Goal: Task Accomplishment & Management: Complete application form

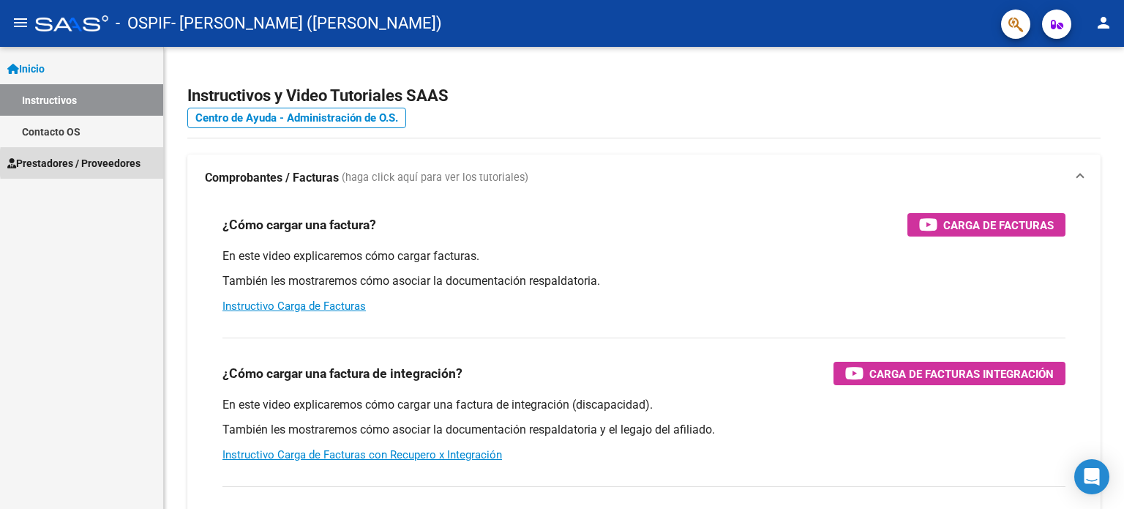
click at [116, 162] on span "Prestadores / Proveedores" at bounding box center [73, 163] width 133 height 16
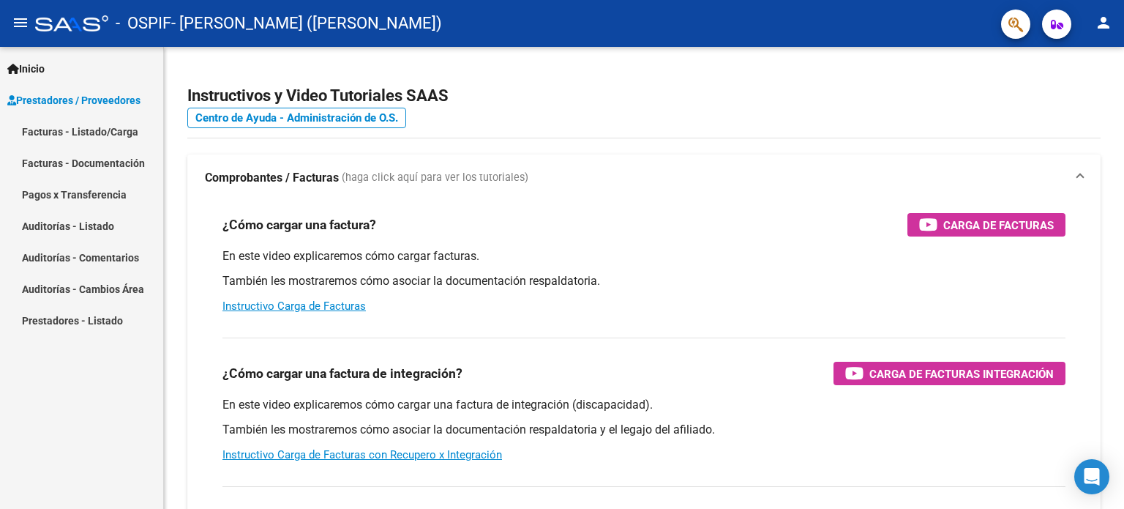
click at [104, 201] on link "Pagos x Transferencia" at bounding box center [81, 194] width 163 height 31
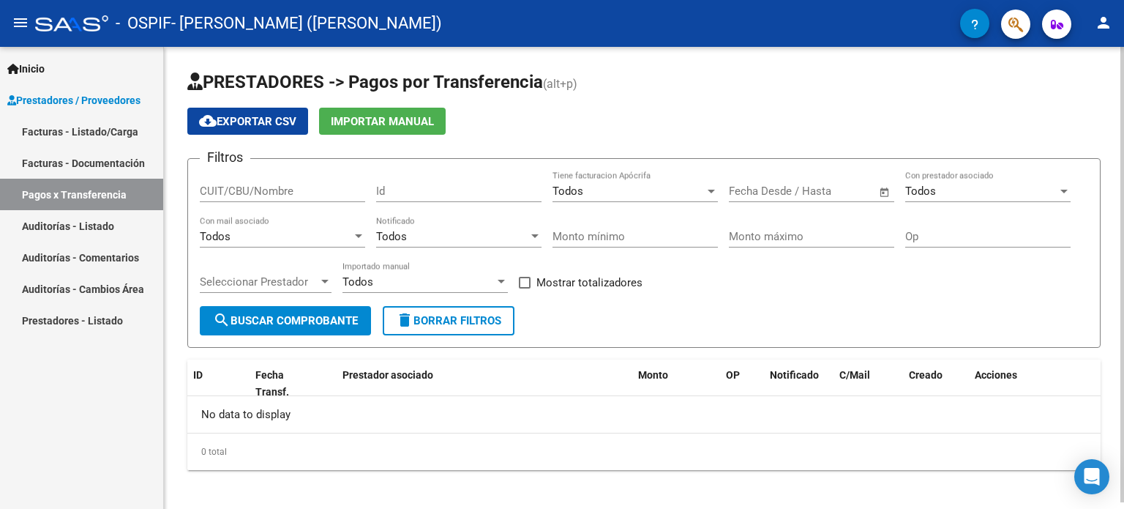
scroll to position [6, 0]
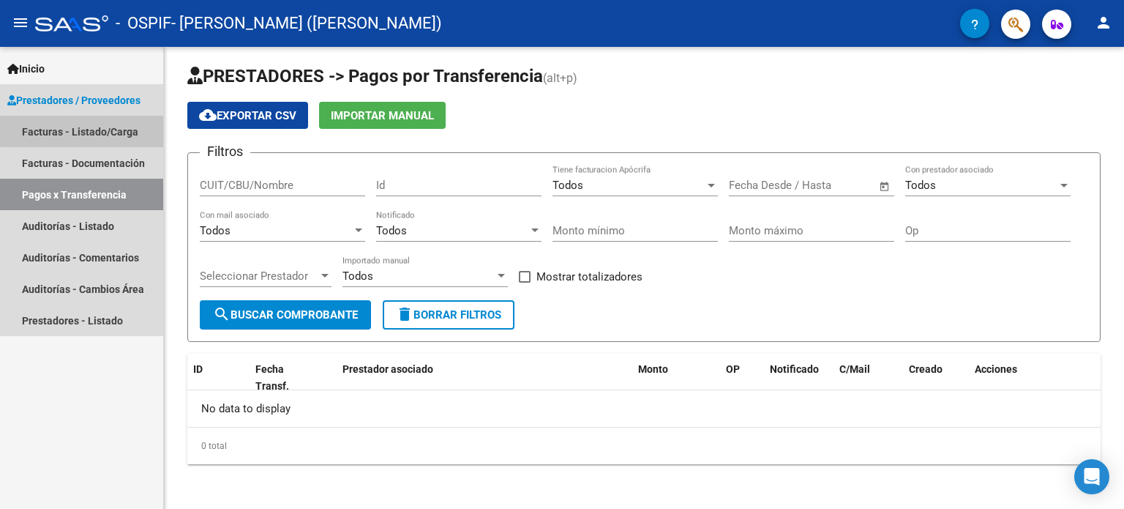
click at [105, 128] on link "Facturas - Listado/Carga" at bounding box center [81, 131] width 163 height 31
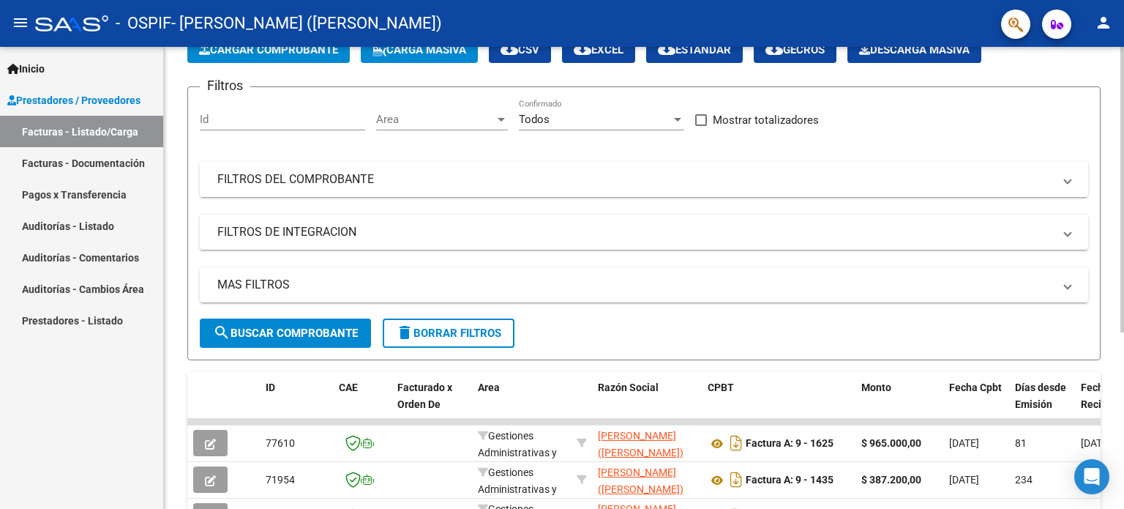
scroll to position [146, 0]
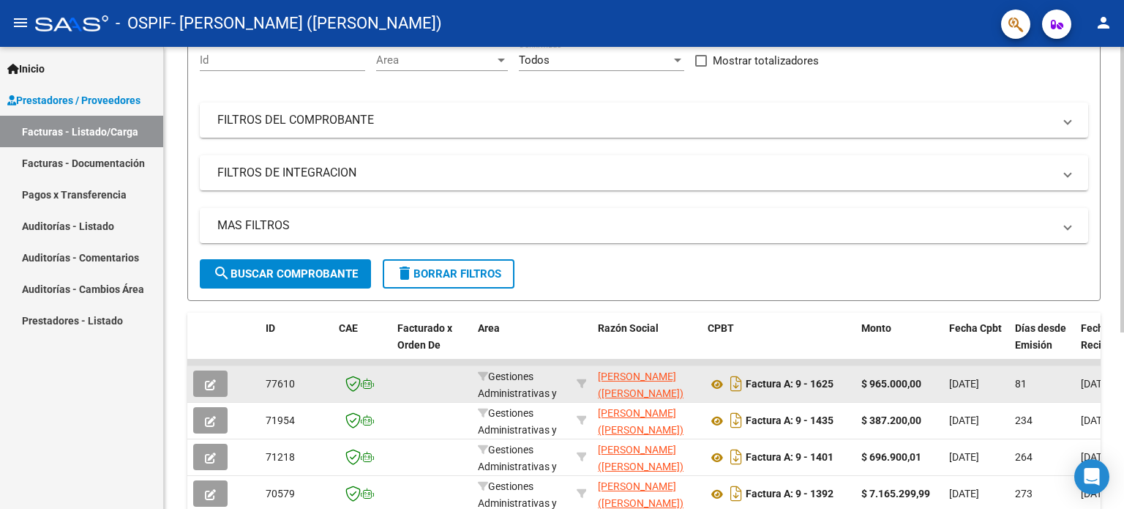
click at [209, 386] on icon "button" at bounding box center [210, 384] width 11 height 11
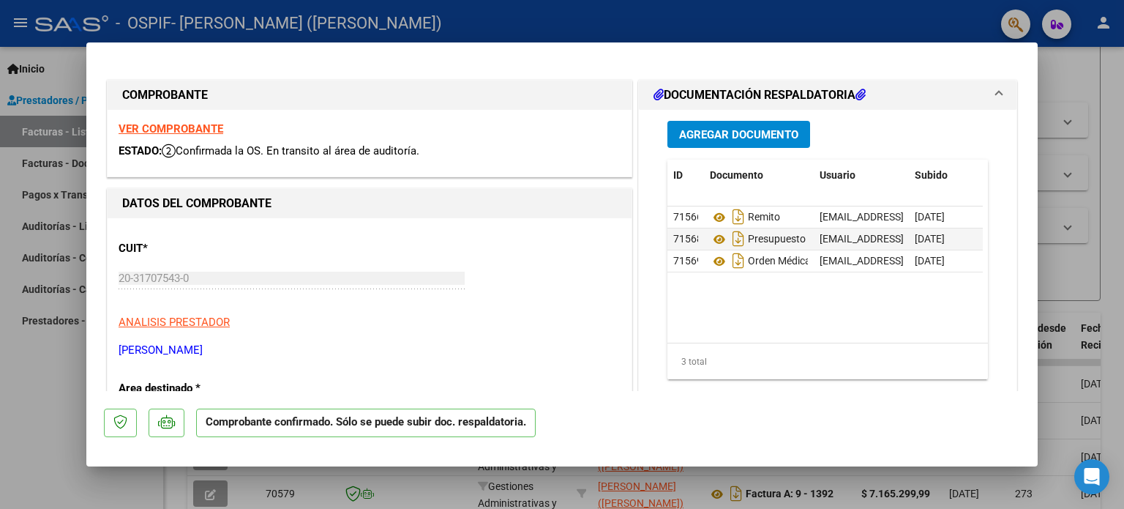
click at [846, 12] on div at bounding box center [562, 254] width 1124 height 509
type input "$ 0,00"
